Goal: Transaction & Acquisition: Purchase product/service

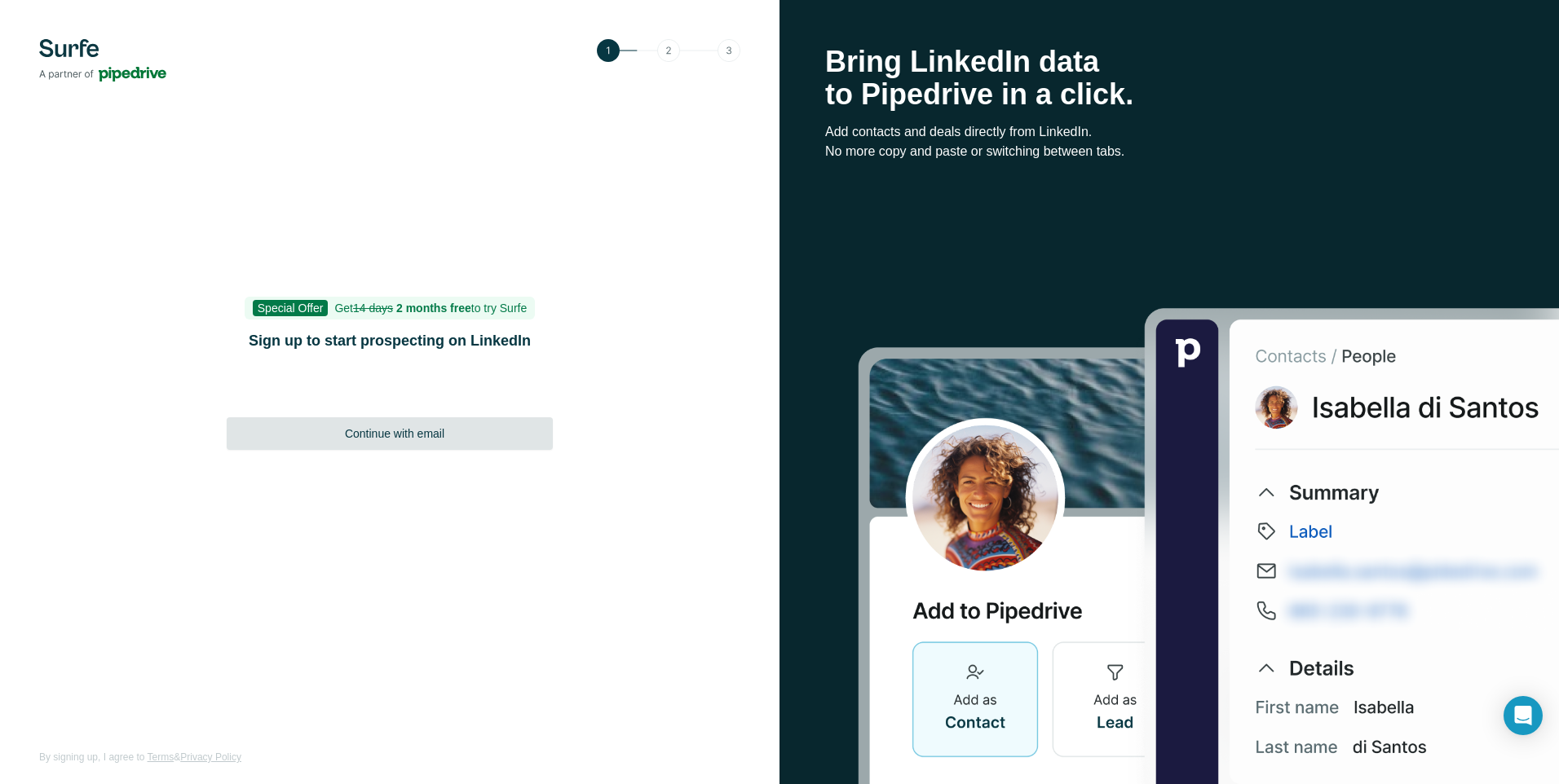
click at [398, 438] on span "Continue with email" at bounding box center [395, 433] width 100 height 16
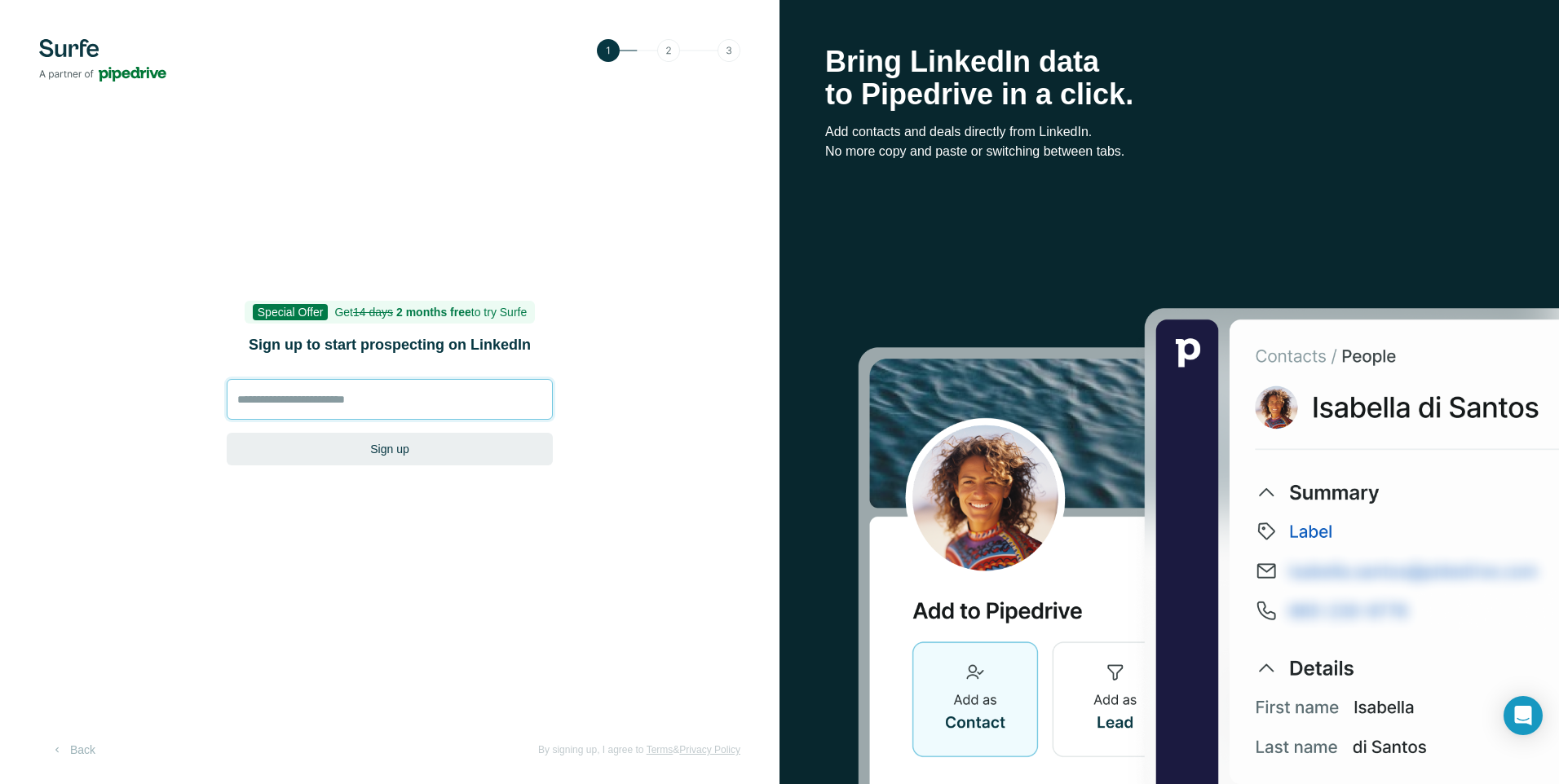
click at [389, 396] on input at bounding box center [389, 399] width 326 height 41
type input "**********"
click at [416, 397] on input "**********" at bounding box center [389, 399] width 326 height 41
click at [444, 410] on input "**********" at bounding box center [389, 399] width 326 height 41
click at [414, 401] on input "**********" at bounding box center [389, 399] width 326 height 41
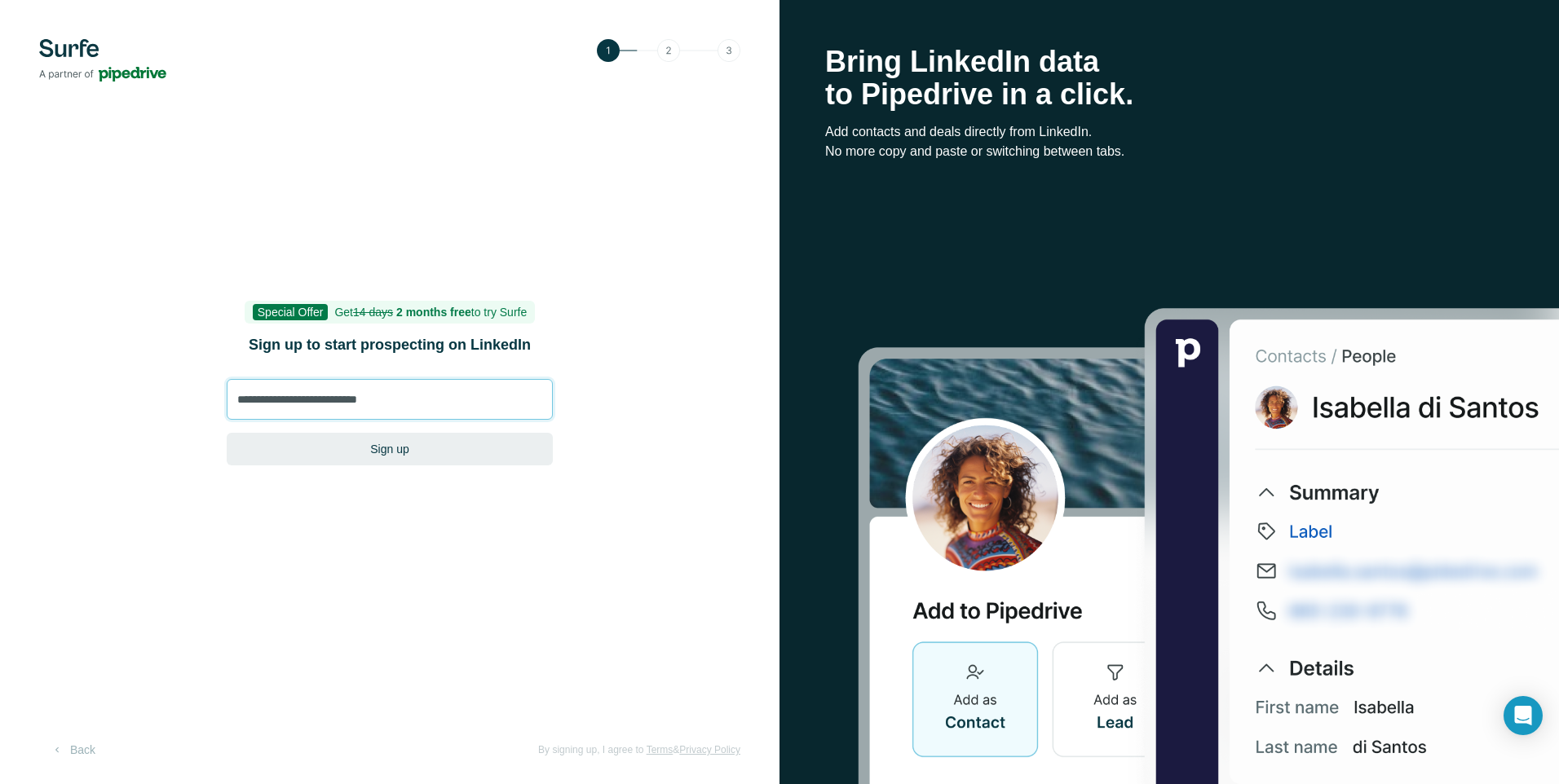
drag, startPoint x: 427, startPoint y: 399, endPoint x: 36, endPoint y: 342, distance: 395.1
click at [36, 342] on div "**********" at bounding box center [390, 392] width 780 height 784
click at [87, 746] on button "Back" at bounding box center [72, 750] width 67 height 29
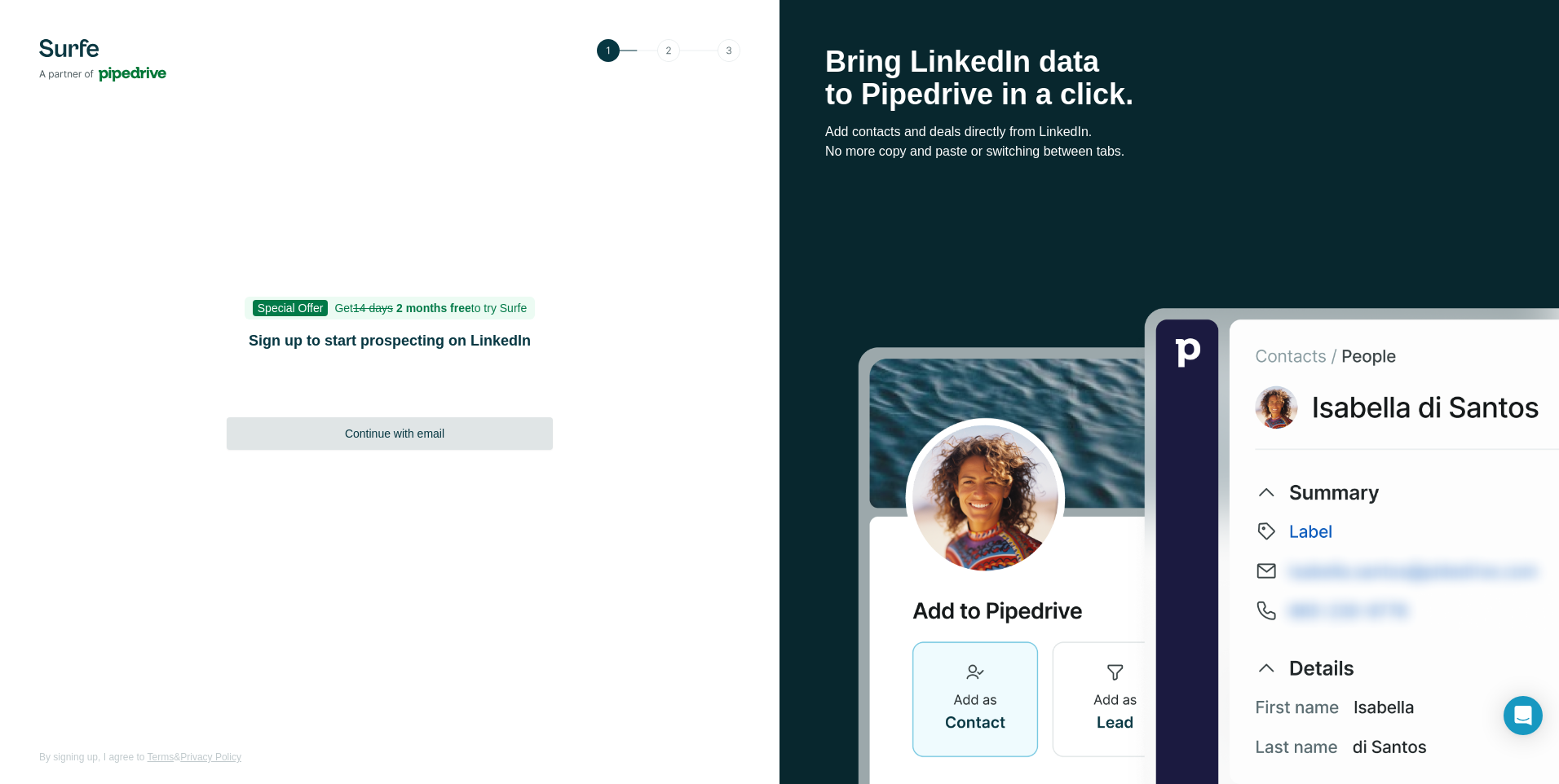
click at [385, 429] on span "Continue with email" at bounding box center [395, 433] width 100 height 16
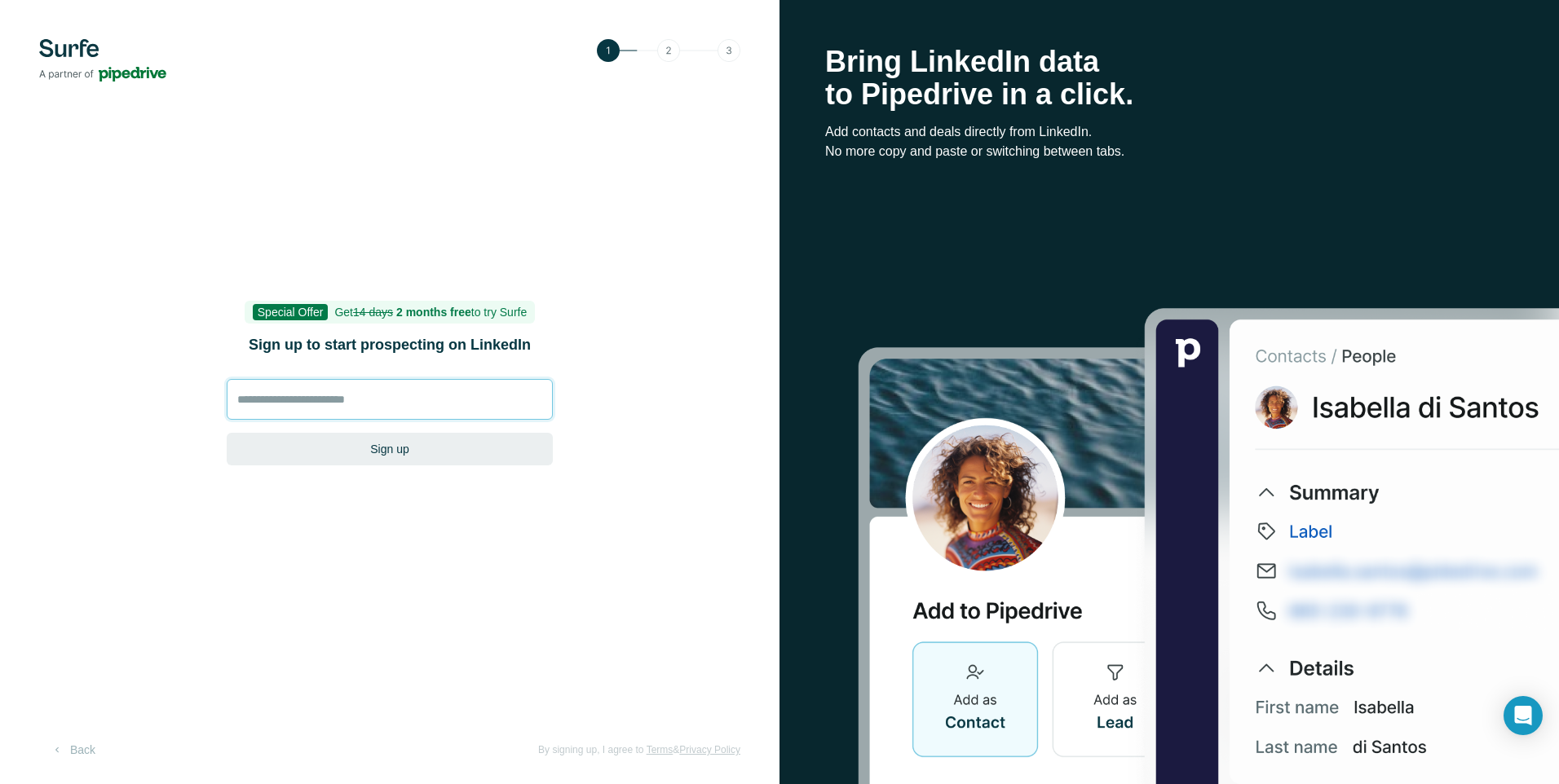
click at [405, 405] on input at bounding box center [389, 399] width 326 height 41
click at [364, 402] on input at bounding box center [389, 399] width 326 height 41
click at [347, 398] on input at bounding box center [389, 399] width 326 height 41
click at [313, 397] on input at bounding box center [389, 399] width 326 height 41
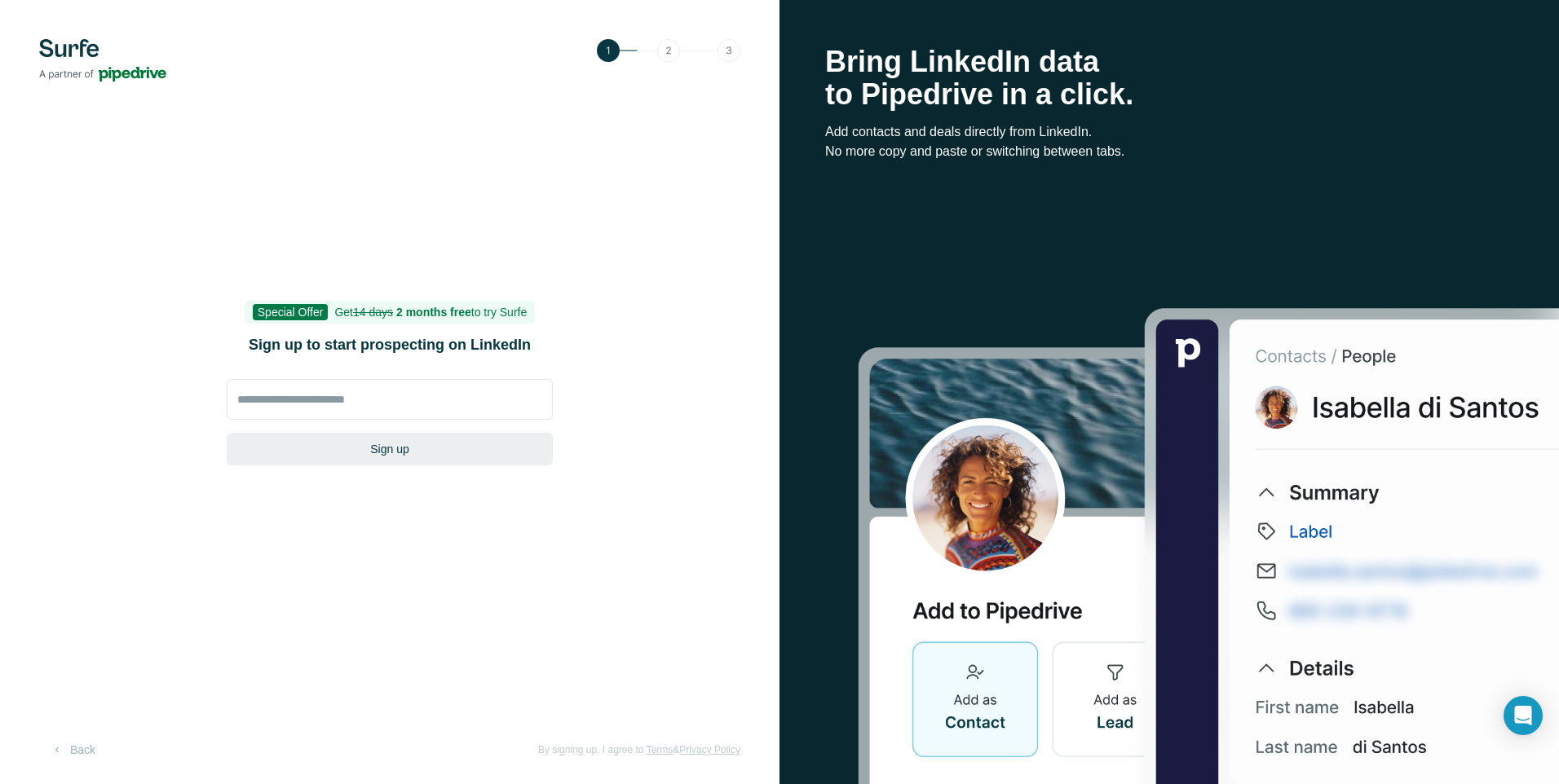
click at [278, 365] on div "Special Offer Get 14 days 2 months free to try Surfe Sign up to start prospecti…" at bounding box center [389, 392] width 326 height 180
click at [289, 403] on input at bounding box center [389, 399] width 326 height 41
type input "*"
click at [73, 747] on button "Back" at bounding box center [72, 750] width 67 height 29
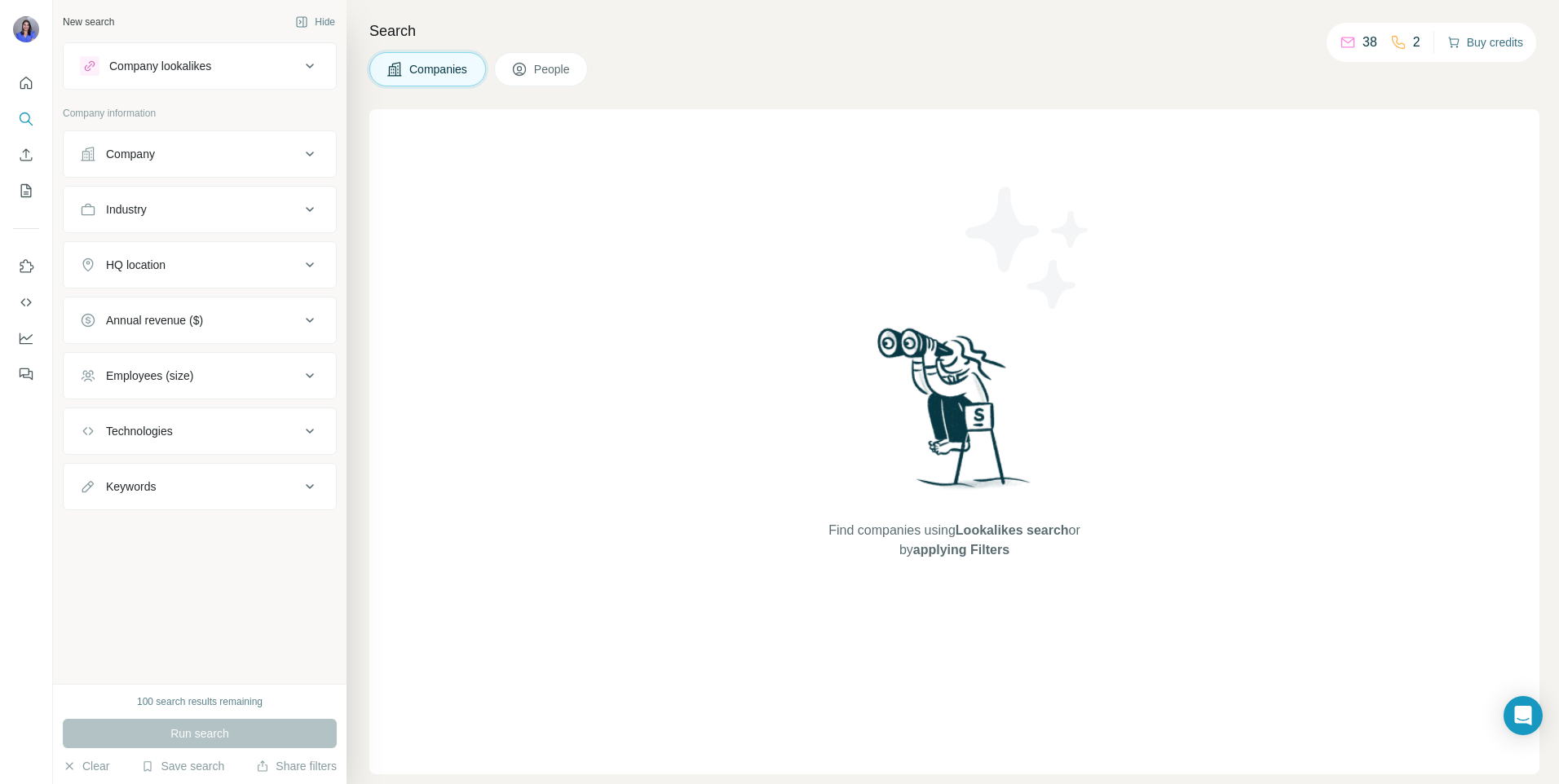
click at [1470, 48] on button "Buy credits" at bounding box center [1485, 43] width 76 height 23
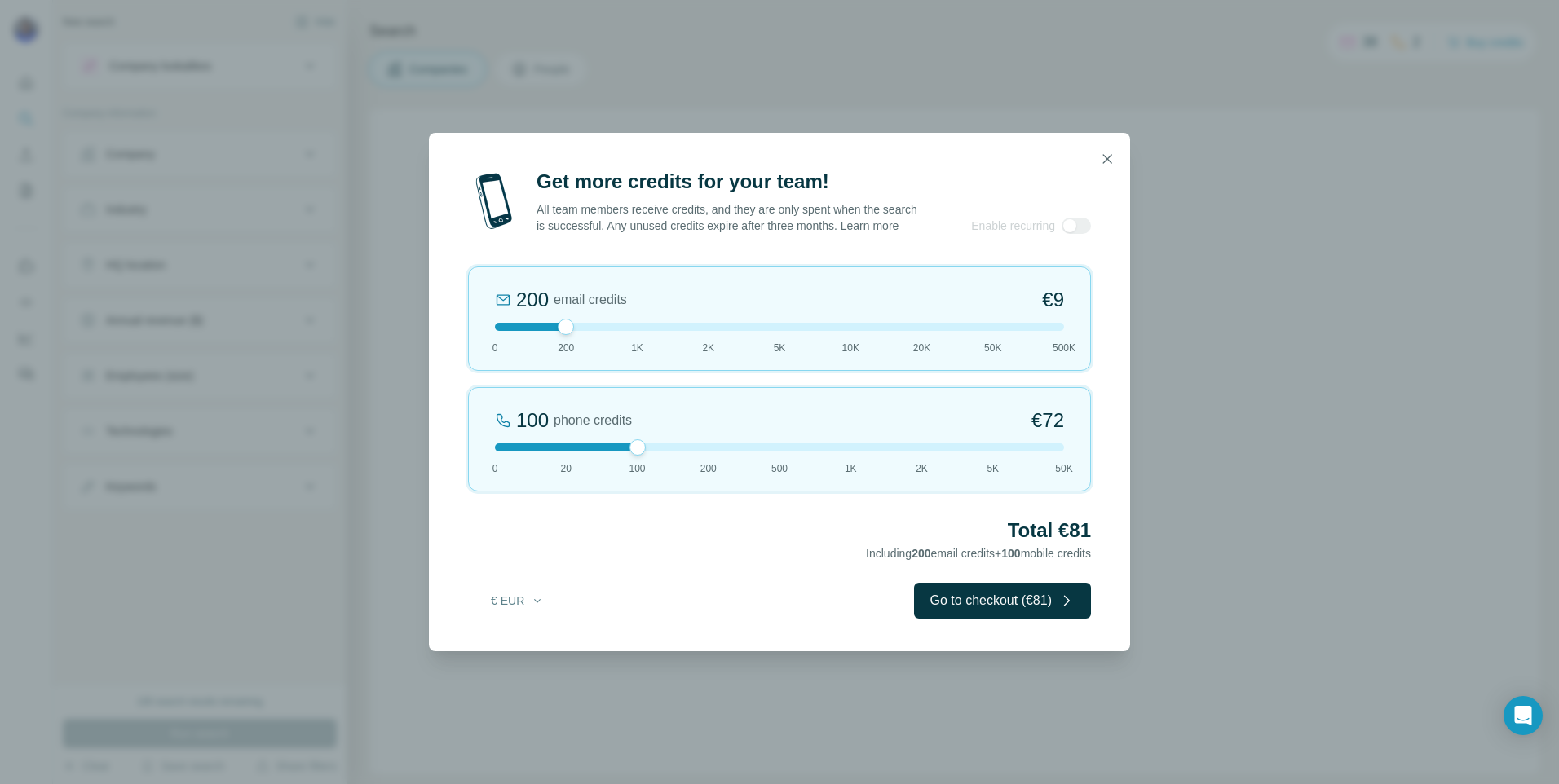
drag, startPoint x: 568, startPoint y: 456, endPoint x: 615, endPoint y: 455, distance: 47.0
click at [615, 451] on div at bounding box center [780, 448] width 569 height 9
drag, startPoint x: 565, startPoint y: 333, endPoint x: 470, endPoint y: 331, distance: 95.0
click at [471, 331] on div "0 email credits €0 0 200 1K 2K 5K 10K 20K 50K 500K" at bounding box center [779, 318] width 623 height 105
click at [571, 451] on div at bounding box center [780, 448] width 569 height 9
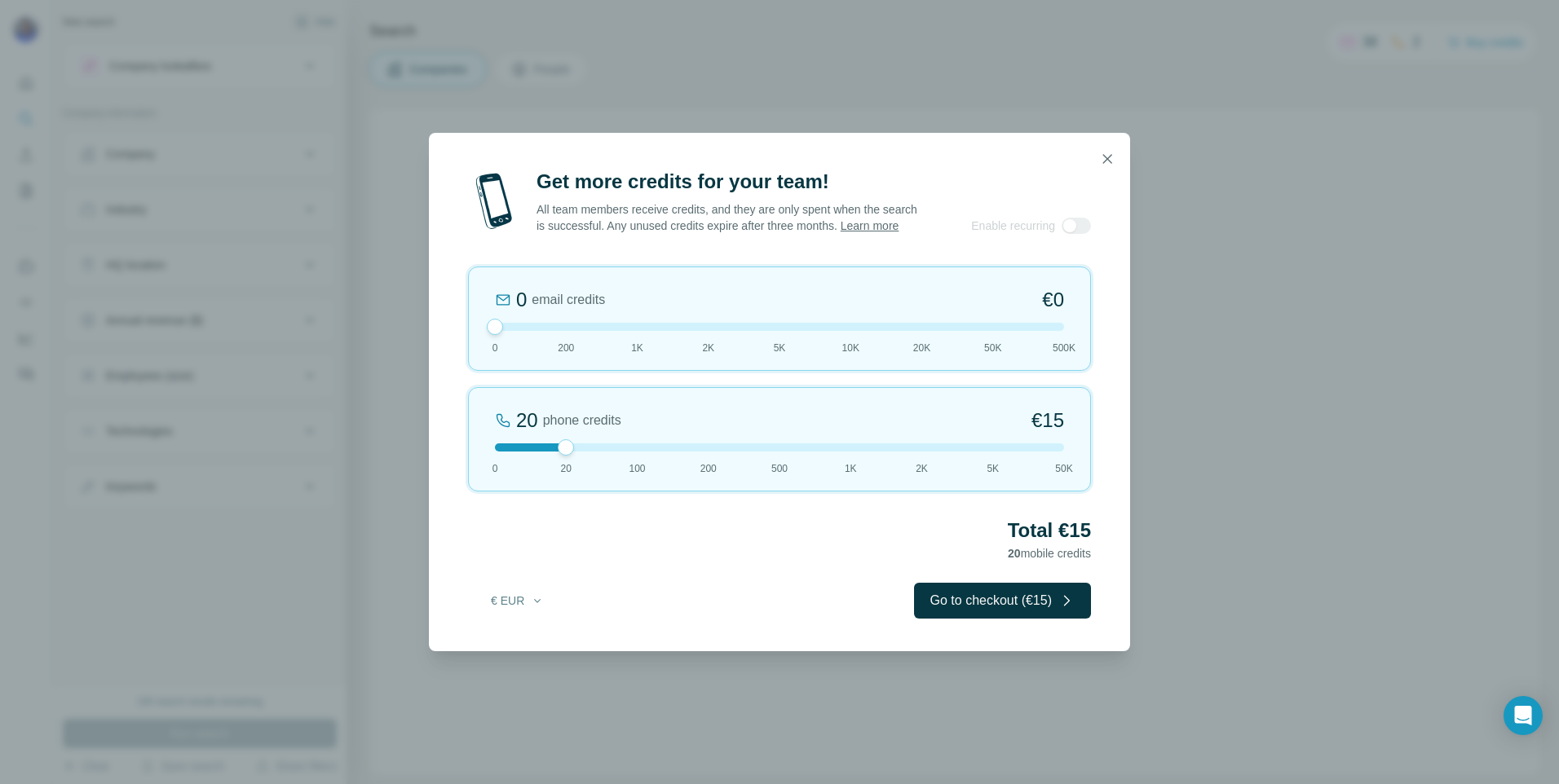
click at [625, 451] on div at bounding box center [780, 448] width 569 height 9
click at [572, 451] on div at bounding box center [780, 448] width 569 height 9
click at [632, 461] on div "20 phone credits €15 0 20 100 200 500 1K 2K 5K 50K" at bounding box center [779, 439] width 623 height 105
click at [536, 607] on icon "button" at bounding box center [537, 601] width 13 height 13
click at [525, 639] on div "$ USD" at bounding box center [550, 645] width 137 height 16
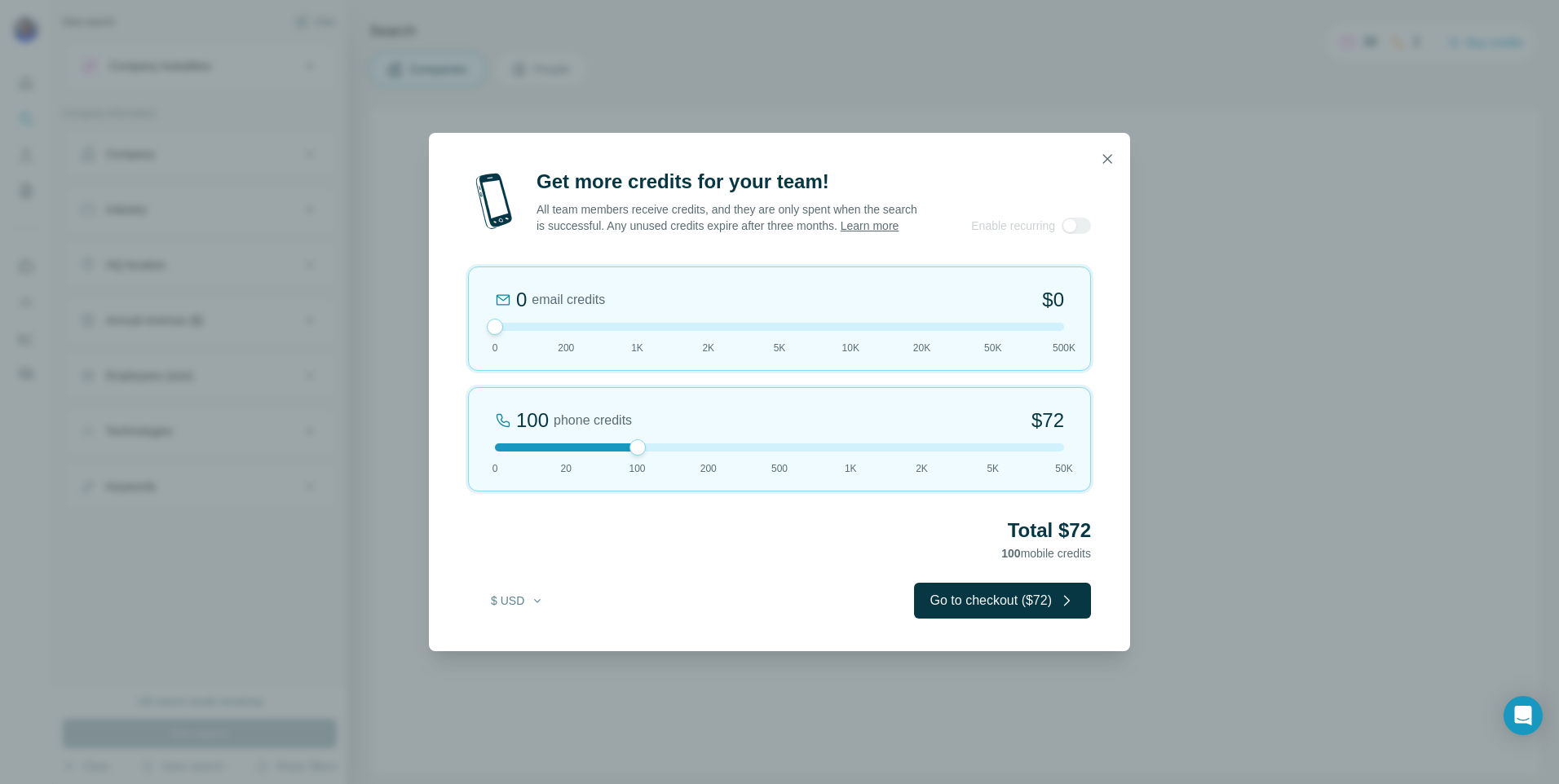
click at [602, 561] on div "Total $72 100 mobile credits" at bounding box center [779, 541] width 623 height 46
click at [1107, 154] on icon "button" at bounding box center [1107, 158] width 9 height 9
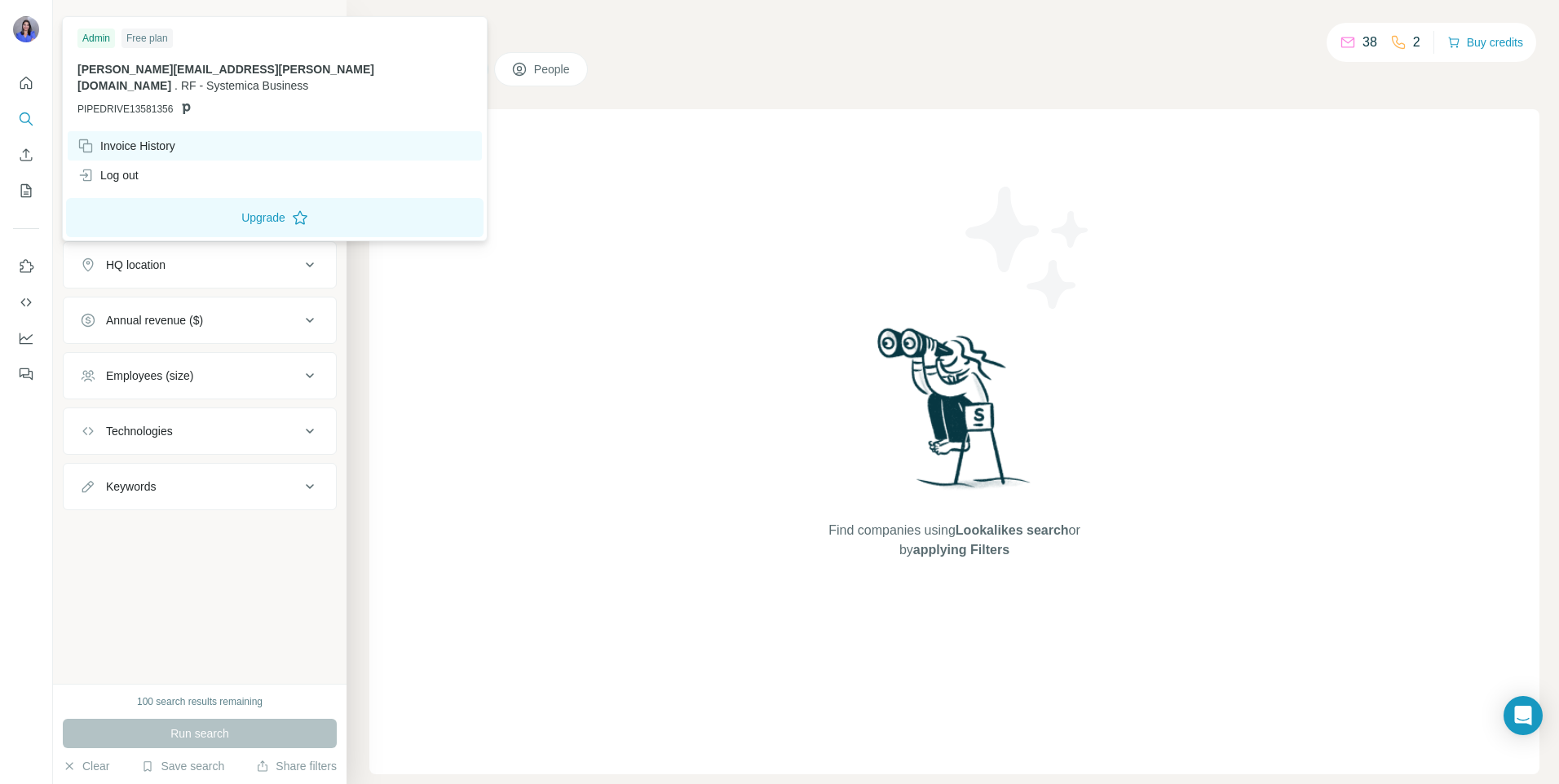
click at [114, 138] on div "Invoice History" at bounding box center [125, 145] width 98 height 16
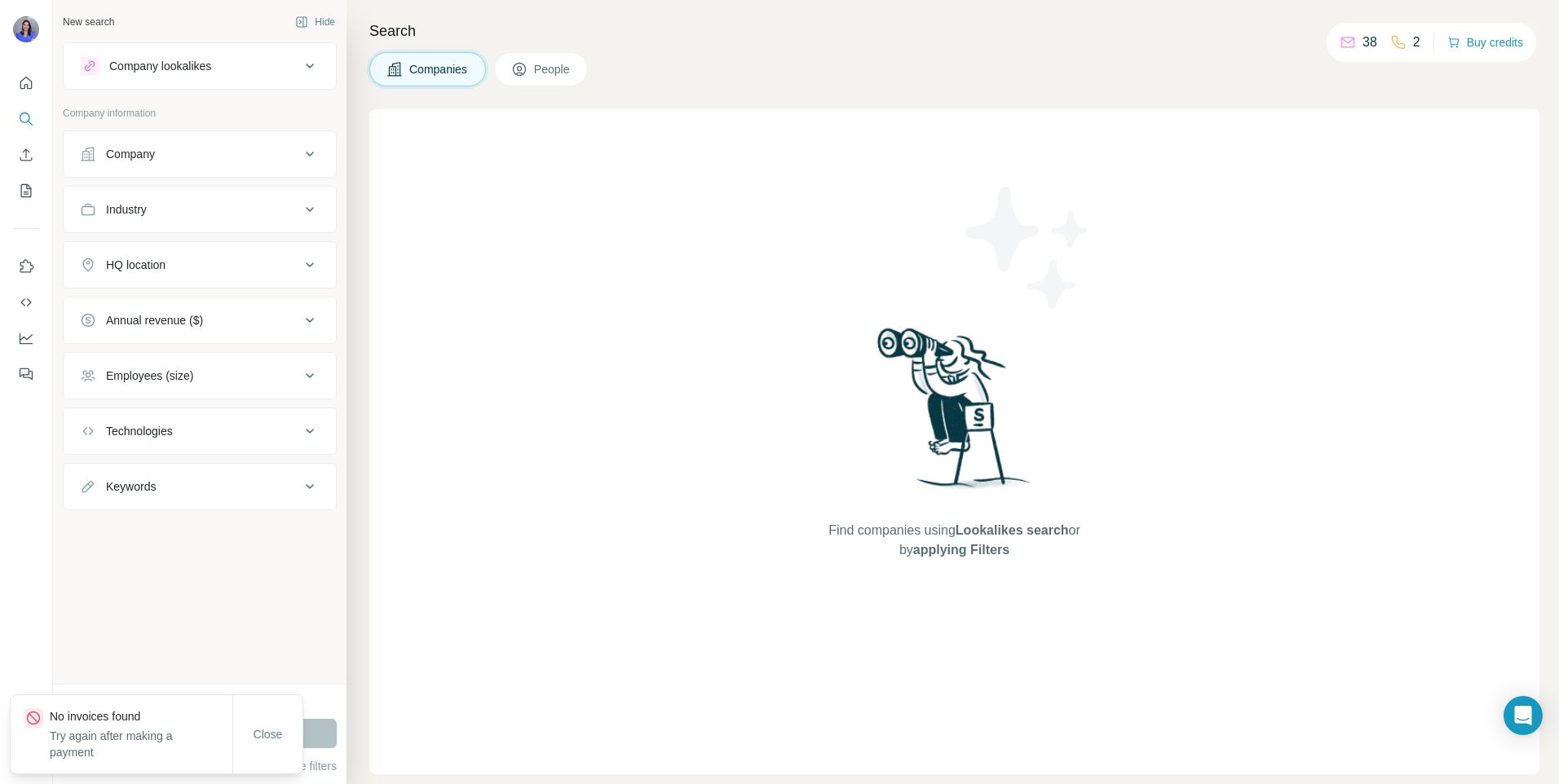
click at [60, 130] on div "New search Hide Company lookalikes Company information Company Industry HQ loca…" at bounding box center [200, 342] width 294 height 684
click at [444, 523] on div "Find companies using Lookalikes search or by applying Filters" at bounding box center [954, 442] width 1170 height 665
